Goal: Task Accomplishment & Management: Manage account settings

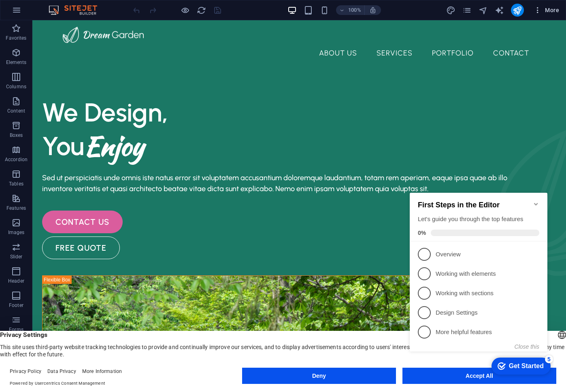
click at [536, 11] on icon "button" at bounding box center [537, 10] width 8 height 8
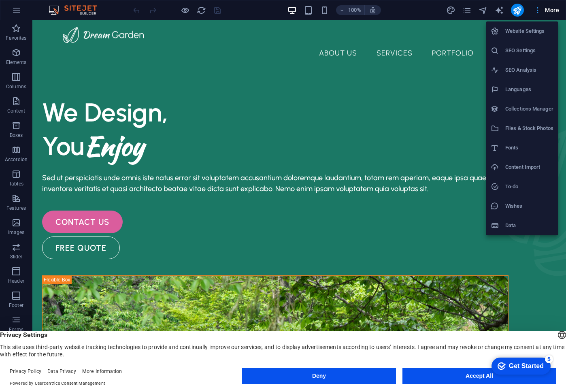
click at [536, 11] on div at bounding box center [283, 196] width 566 height 392
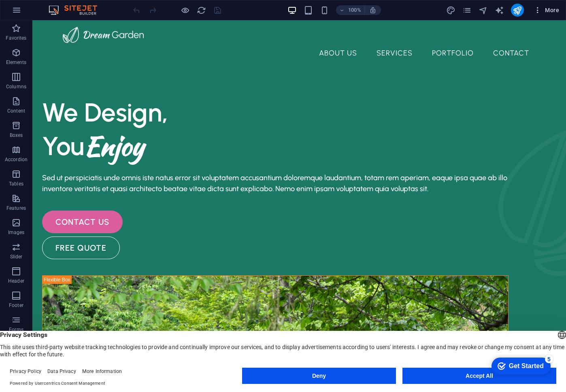
click at [533, 9] on icon "button" at bounding box center [537, 10] width 8 height 8
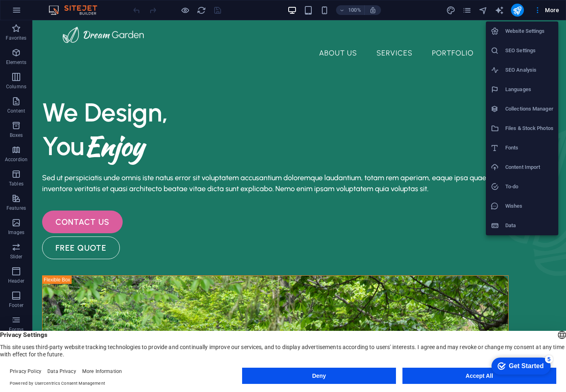
click at [523, 35] on h6 "Website Settings" at bounding box center [529, 31] width 48 height 10
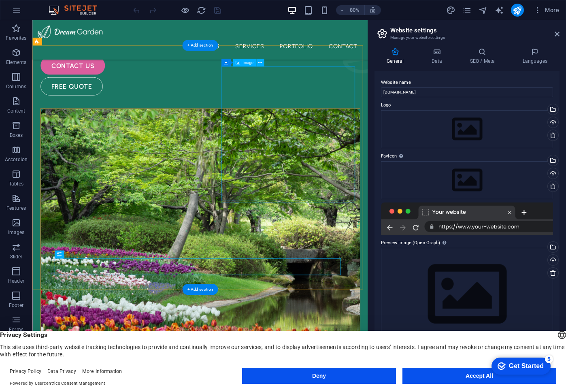
scroll to position [143, 0]
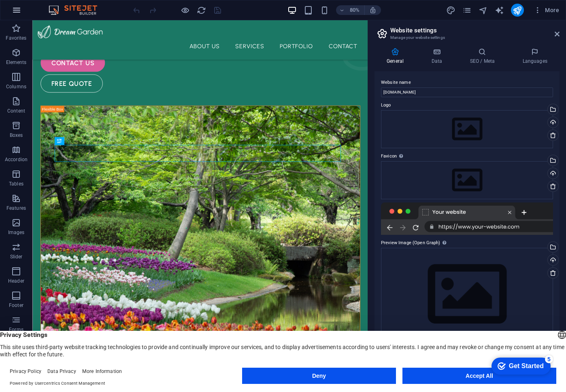
click at [21, 11] on button "button" at bounding box center [16, 9] width 19 height 19
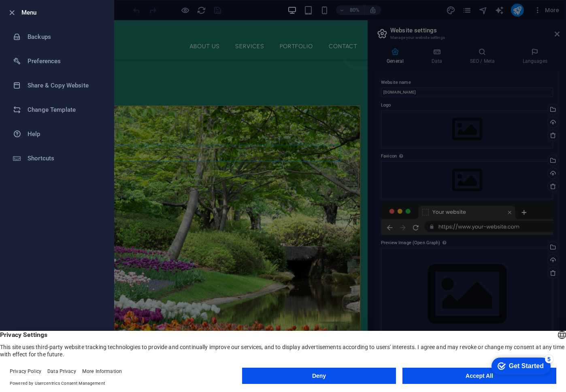
click at [141, 43] on div at bounding box center [283, 196] width 566 height 392
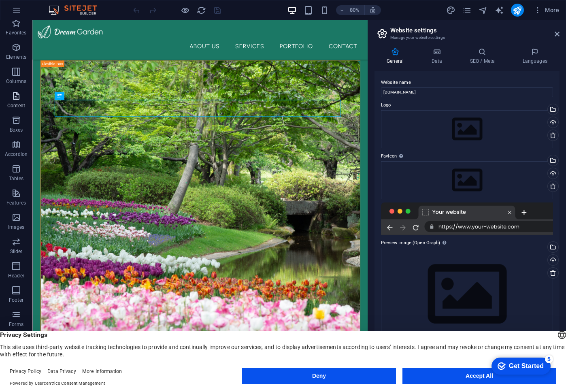
scroll to position [6, 0]
click at [438, 375] on button "Accept All" at bounding box center [479, 375] width 154 height 16
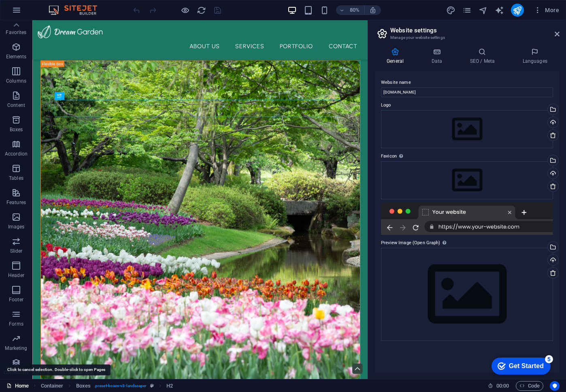
click at [25, 388] on link "Home" at bounding box center [17, 386] width 22 height 10
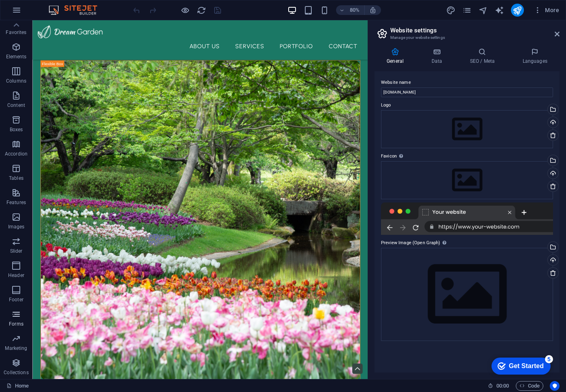
scroll to position [0, 0]
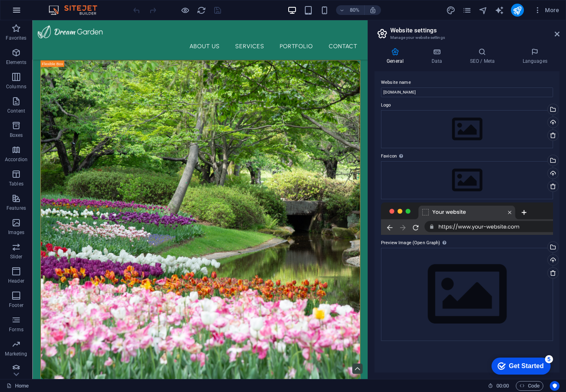
click at [13, 11] on icon "button" at bounding box center [17, 10] width 10 height 10
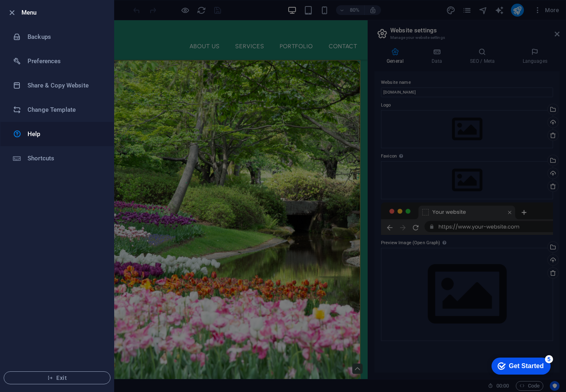
click at [40, 132] on h6 "Help" at bounding box center [65, 134] width 75 height 10
click at [319, 53] on div at bounding box center [283, 196] width 566 height 392
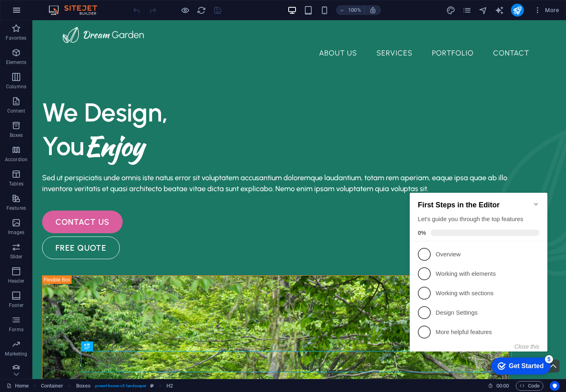
click at [19, 10] on icon "button" at bounding box center [17, 10] width 10 height 10
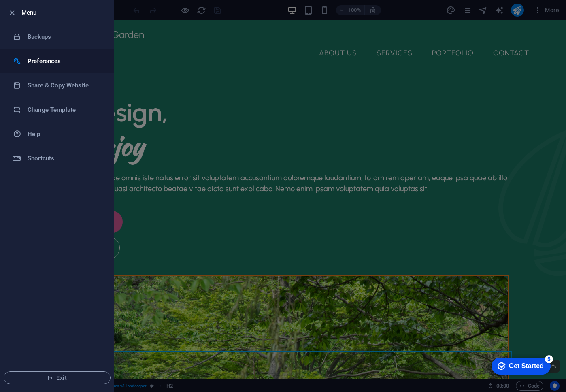
click at [68, 62] on h6 "Preferences" at bounding box center [65, 61] width 75 height 10
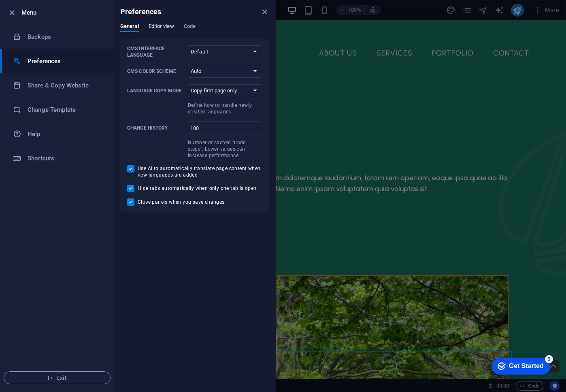
click at [152, 28] on span "Editor view" at bounding box center [160, 26] width 25 height 11
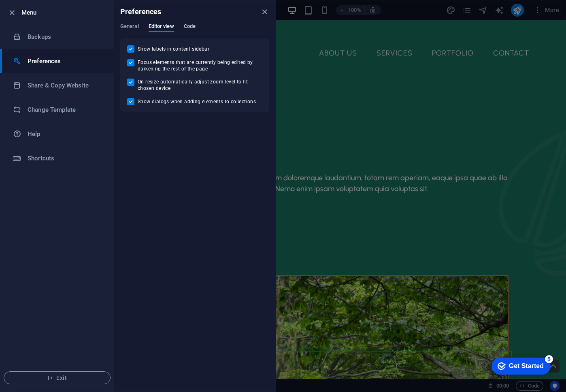
click at [190, 28] on span "Code" at bounding box center [190, 26] width 12 height 11
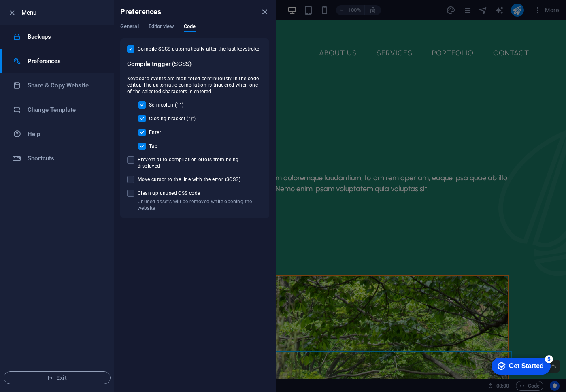
click at [49, 40] on h6 "Backups" at bounding box center [65, 37] width 75 height 10
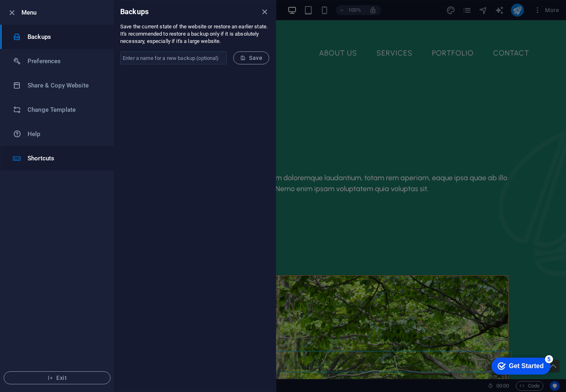
click at [60, 153] on h6 "Shortcuts" at bounding box center [65, 158] width 75 height 10
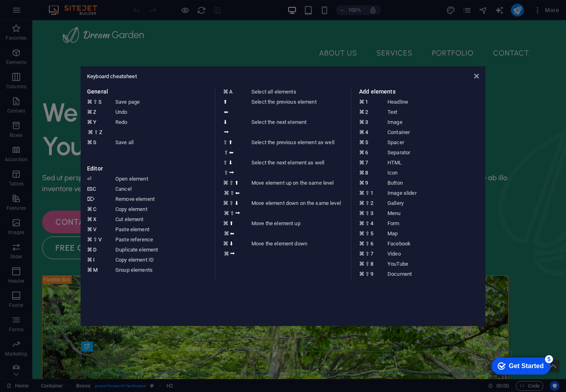
click at [59, 153] on aside "Keyboard cheatsheet General ⌘ ⇧ S Save page ⌘ Z Undo ⌘ Y ⌘ ⇧ Z Redo ⌘ S Save al…" at bounding box center [283, 196] width 566 height 392
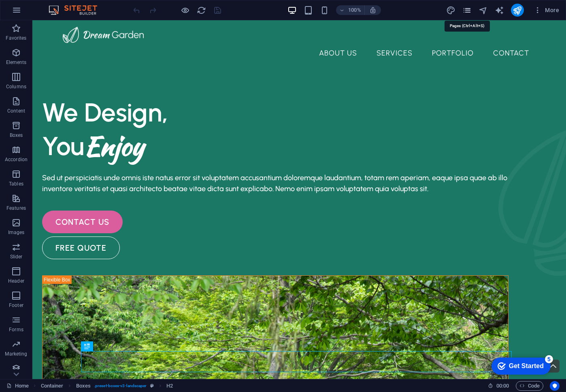
click at [466, 10] on icon "pages" at bounding box center [466, 10] width 9 height 9
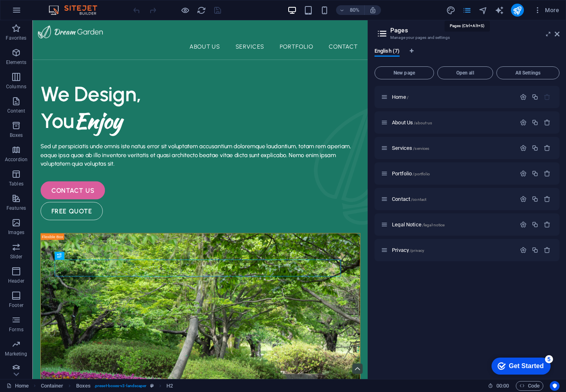
click at [466, 10] on icon "pages" at bounding box center [466, 10] width 9 height 9
click at [557, 32] on icon at bounding box center [556, 34] width 5 height 6
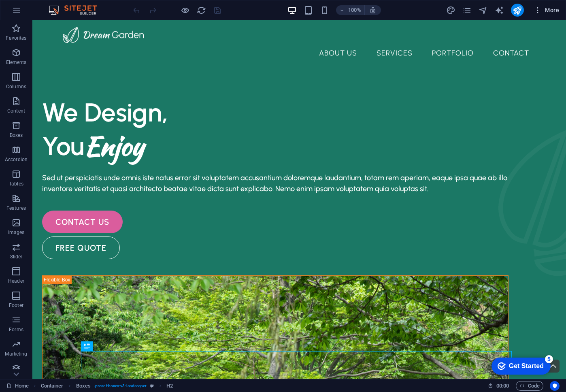
click at [537, 11] on icon "button" at bounding box center [537, 10] width 8 height 8
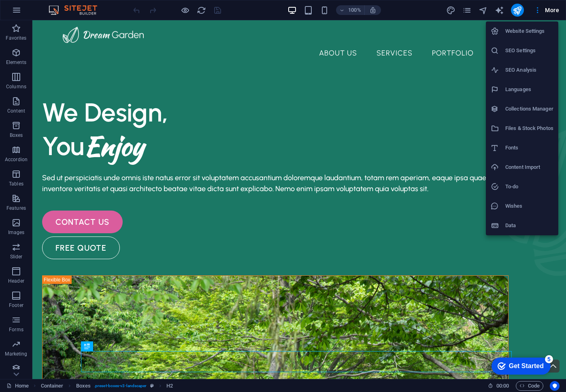
click at [528, 107] on h6 "Collections Manager" at bounding box center [529, 109] width 48 height 10
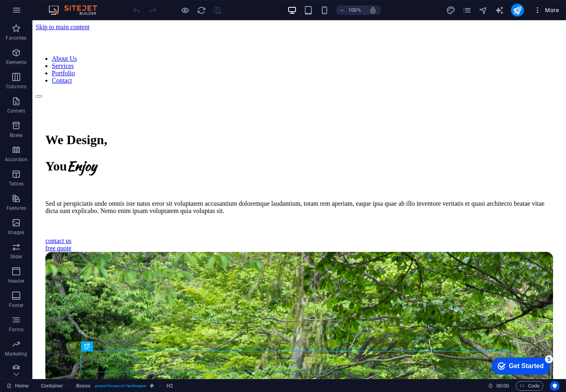
click at [547, 11] on span "More" at bounding box center [545, 10] width 25 height 8
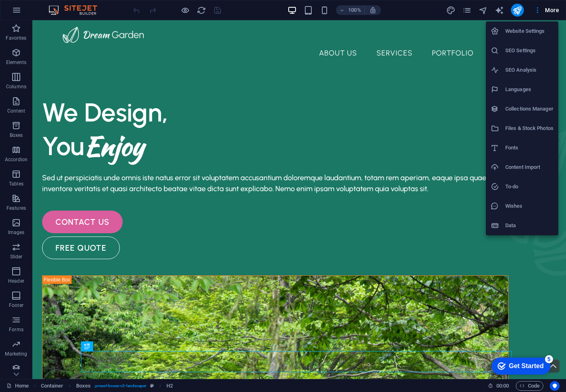
click at [519, 205] on h6 "Wishes" at bounding box center [529, 206] width 48 height 10
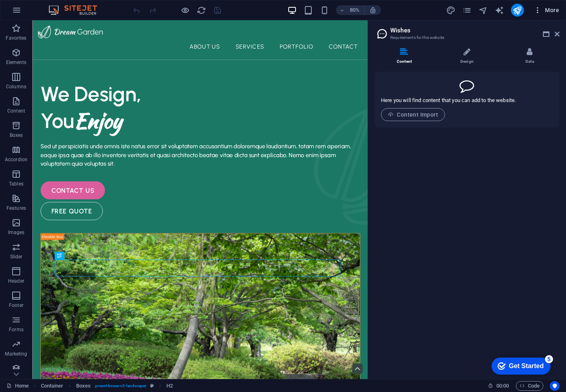
click at [546, 11] on span "More" at bounding box center [545, 10] width 25 height 8
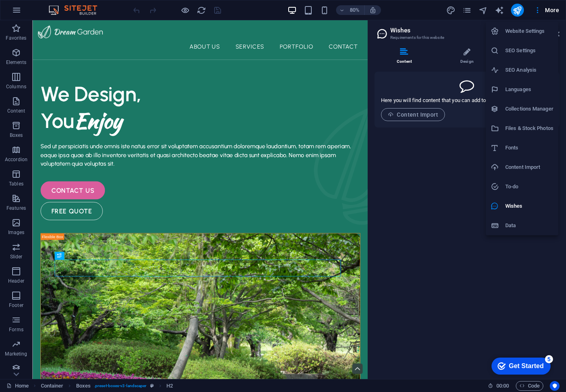
click at [515, 216] on li "Data" at bounding box center [521, 225] width 72 height 19
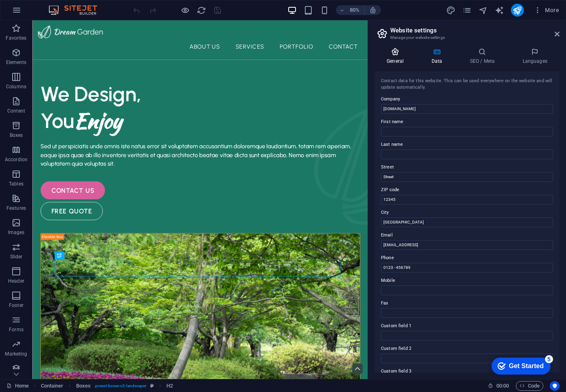
click at [403, 59] on h4 "General" at bounding box center [396, 56] width 45 height 17
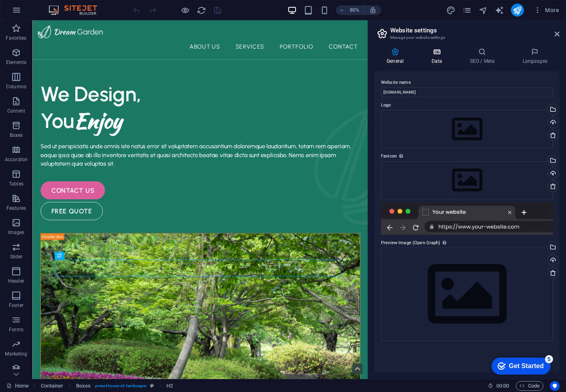
click at [436, 53] on icon at bounding box center [436, 52] width 35 height 8
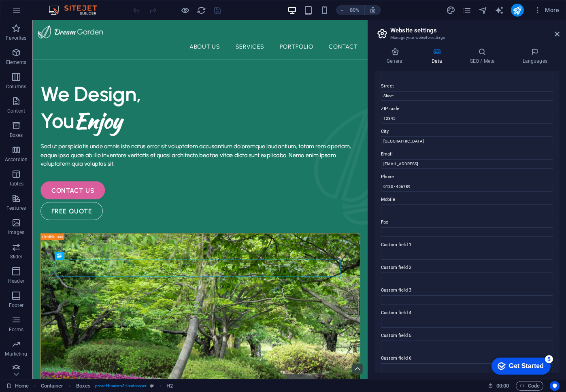
scroll to position [88, 0]
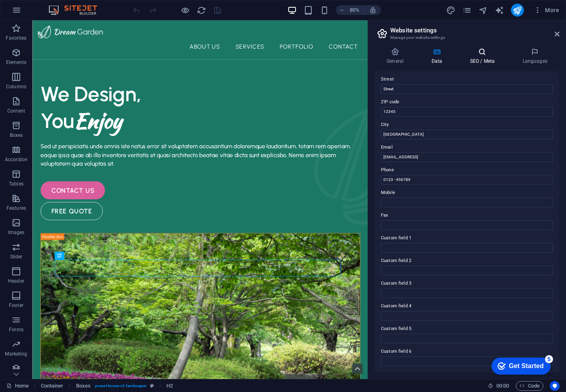
click at [471, 57] on h4 "SEO / Meta" at bounding box center [483, 56] width 53 height 17
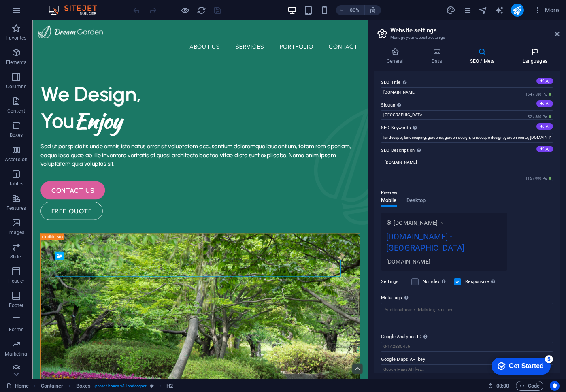
click at [528, 63] on h4 "Languages" at bounding box center [534, 56] width 49 height 17
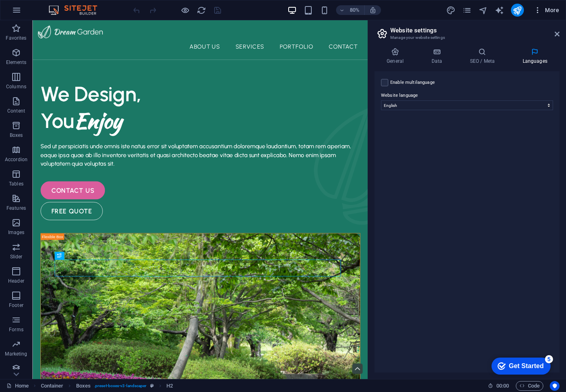
click at [538, 8] on icon "button" at bounding box center [537, 10] width 8 height 8
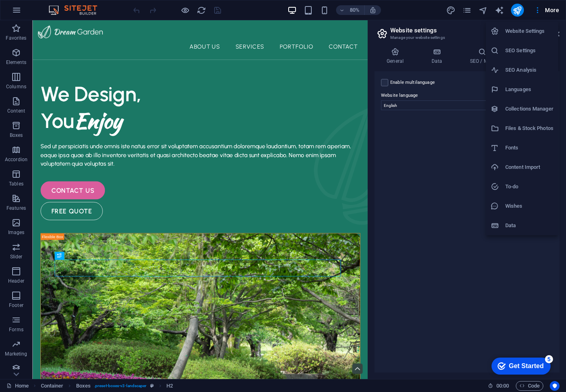
click at [536, 31] on h6 "Website Settings" at bounding box center [529, 31] width 48 height 10
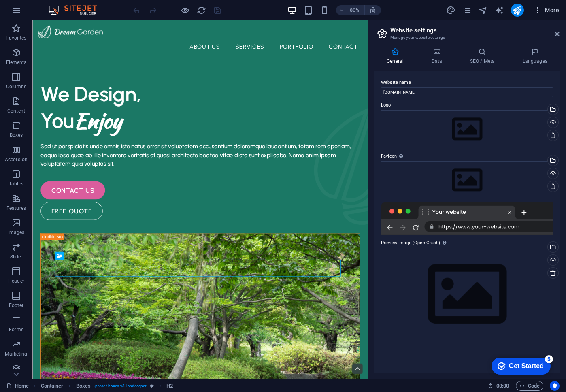
click at [537, 13] on icon "button" at bounding box center [537, 10] width 8 height 8
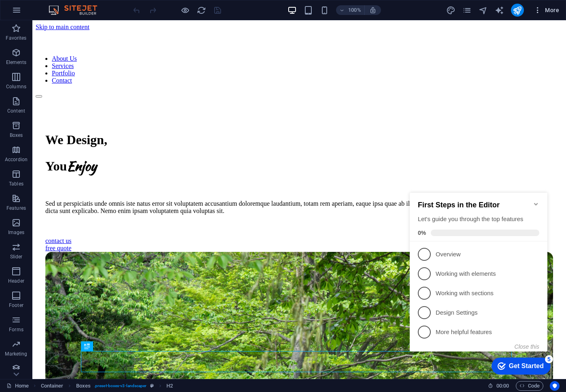
click at [537, 10] on icon "button" at bounding box center [537, 10] width 8 height 8
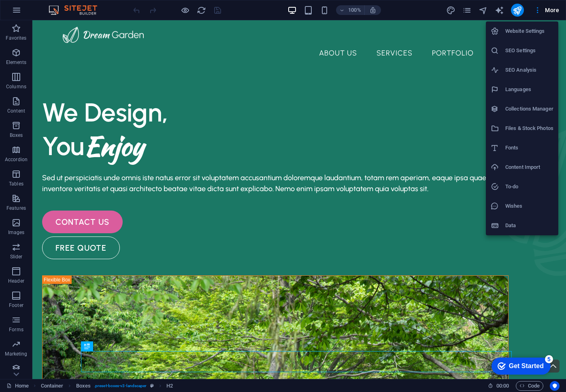
click at [14, 9] on div at bounding box center [283, 196] width 566 height 392
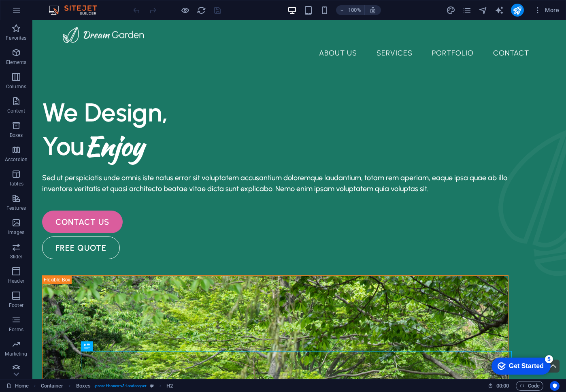
click at [16, 12] on icon "button" at bounding box center [17, 10] width 10 height 10
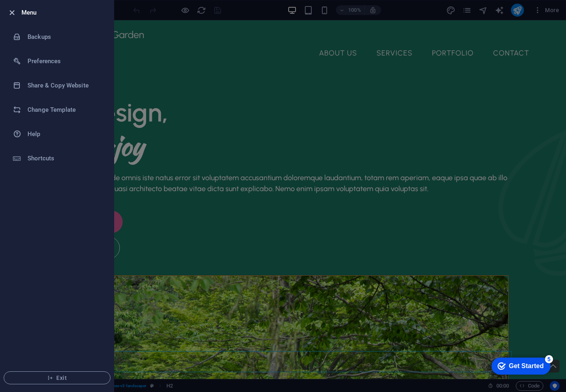
click at [13, 13] on icon "button" at bounding box center [11, 12] width 9 height 9
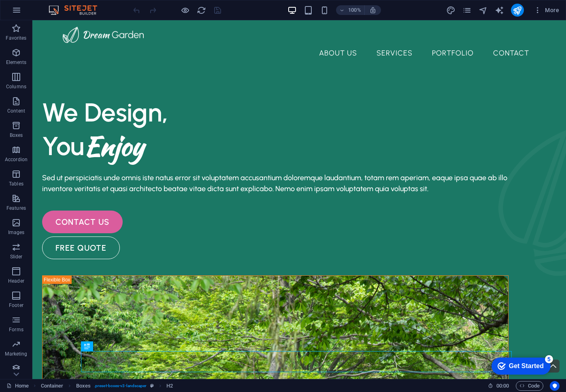
click at [13, 13] on icon "button" at bounding box center [17, 10] width 10 height 10
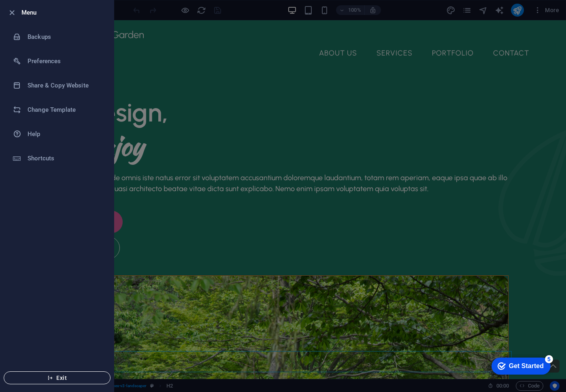
click at [62, 371] on button "Exit" at bounding box center [57, 377] width 107 height 13
